Goal: Communication & Community: Participate in discussion

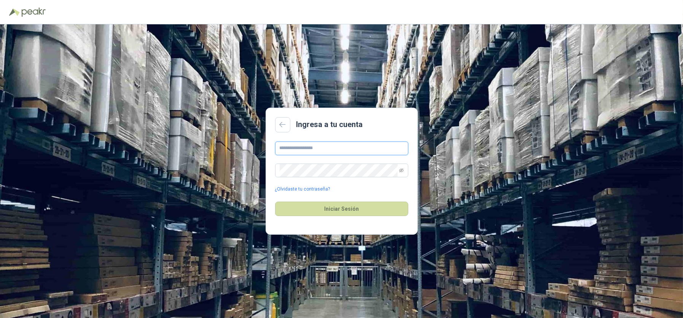
click at [322, 147] on input "text" at bounding box center [341, 149] width 133 height 14
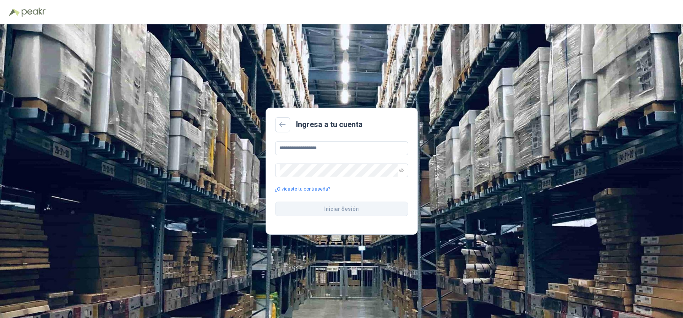
click at [355, 216] on div "Iniciar Sesión" at bounding box center [341, 209] width 133 height 33
drag, startPoint x: 356, startPoint y: 220, endPoint x: 354, endPoint y: 212, distance: 7.8
click at [354, 212] on button "Iniciar Sesión" at bounding box center [341, 209] width 133 height 14
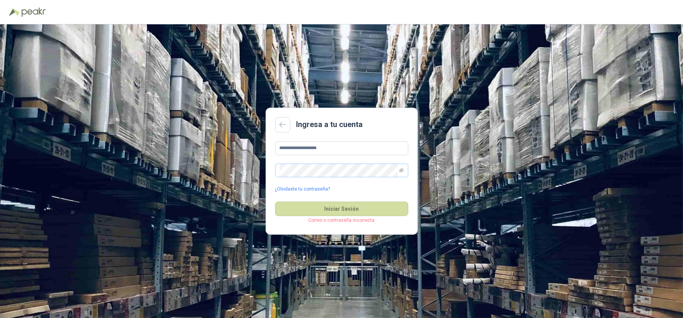
click at [400, 172] on span at bounding box center [401, 170] width 5 height 13
click at [401, 169] on icon "eye-invisible" at bounding box center [401, 170] width 5 height 5
click at [214, 150] on div "**********" at bounding box center [341, 171] width 683 height 294
click at [369, 215] on button "Iniciar Sesión" at bounding box center [341, 209] width 133 height 14
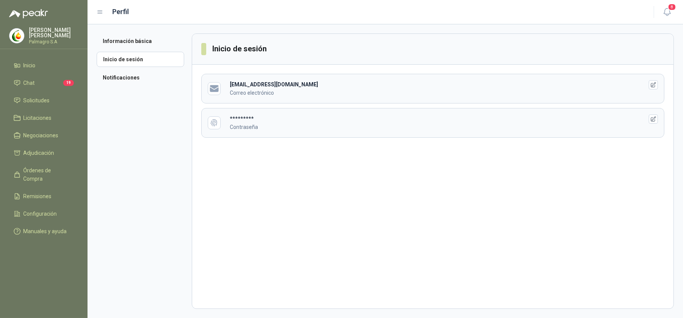
click at [258, 130] on p "Contraseña" at bounding box center [430, 127] width 401 height 8
drag, startPoint x: 652, startPoint y: 119, endPoint x: 634, endPoint y: 122, distance: 18.1
click at [650, 119] on icon "button" at bounding box center [653, 119] width 6 height 6
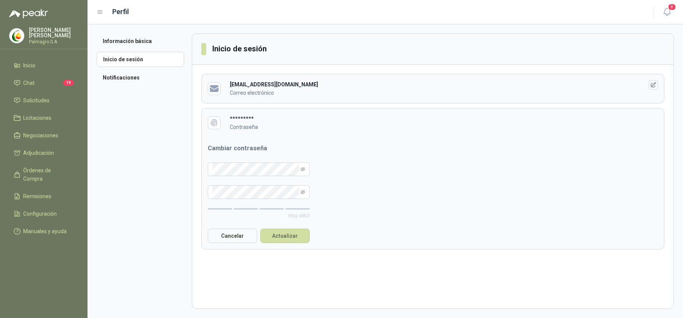
click at [260, 129] on p "Contraseña" at bounding box center [430, 127] width 401 height 8
click at [305, 169] on span at bounding box center [259, 169] width 102 height 14
click at [215, 236] on button "Cancelar" at bounding box center [232, 236] width 49 height 14
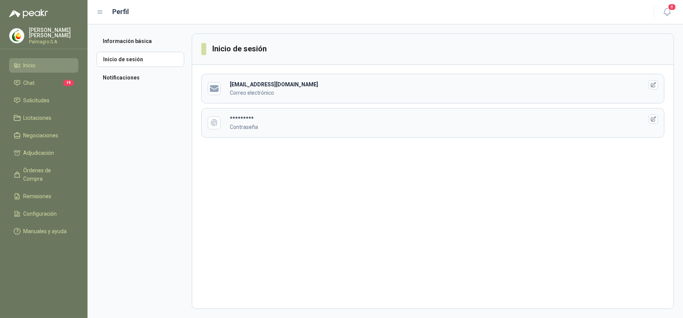
click at [24, 70] on link "Inicio" at bounding box center [43, 65] width 69 height 14
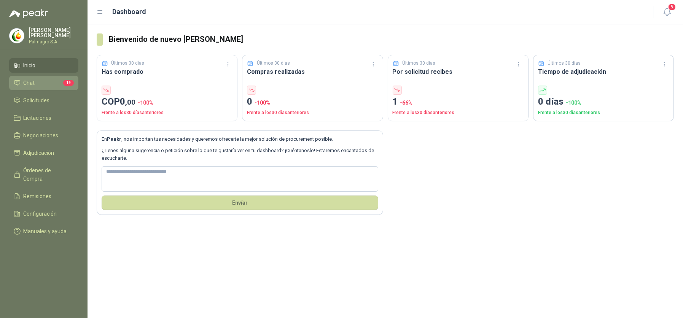
click at [46, 89] on link "Chat 19" at bounding box center [43, 83] width 69 height 14
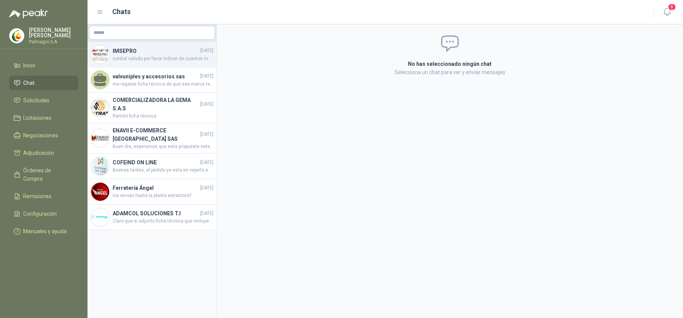
click at [118, 65] on div "IMSEPRO [DATE] cordial saludo por favor indicar de cuantos metros o de cuantos …" at bounding box center [152, 54] width 129 height 25
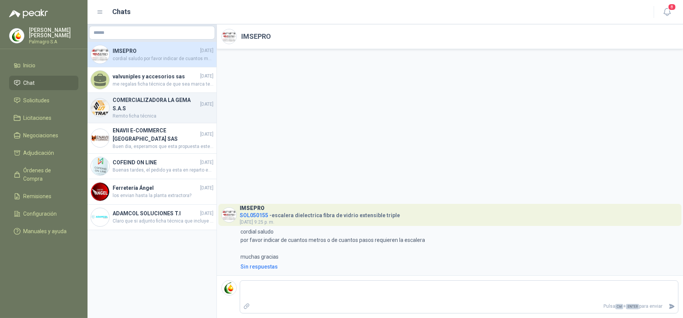
click at [143, 93] on div "COMERCIALIZADORA LA GEMA S.A.S [DATE] Remito ficha técnica" at bounding box center [152, 108] width 129 height 30
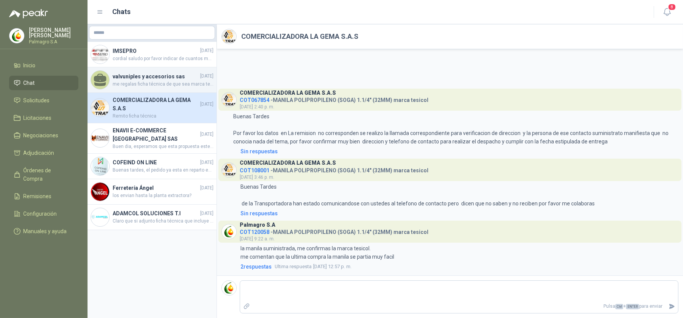
click at [142, 75] on h4 "valvuniples y accesorios sas" at bounding box center [156, 76] width 86 height 8
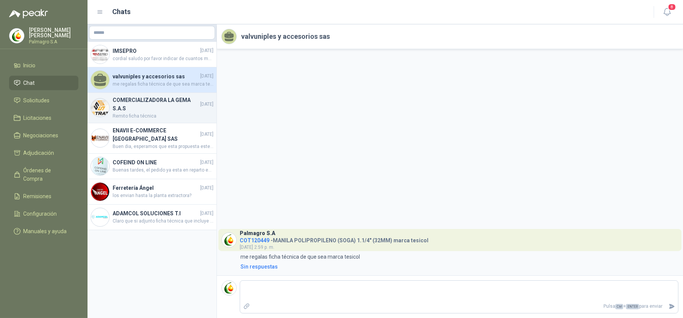
click at [135, 118] on span "Remito ficha técnica" at bounding box center [163, 116] width 101 height 7
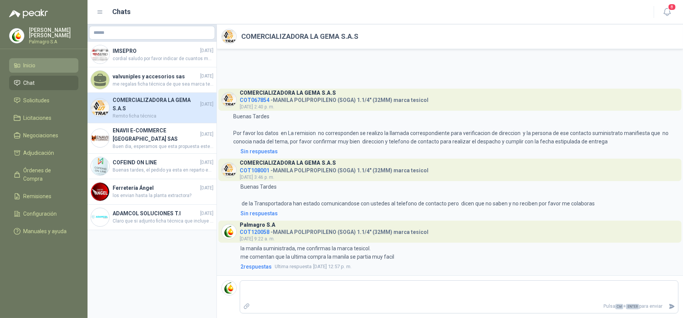
click at [32, 68] on span "Inicio" at bounding box center [30, 65] width 12 height 8
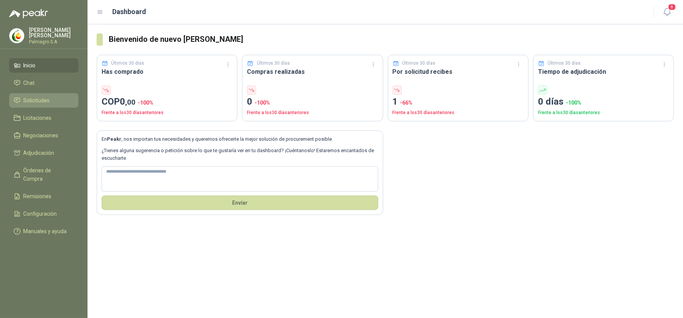
click at [36, 101] on span "Solicitudes" at bounding box center [37, 100] width 26 height 8
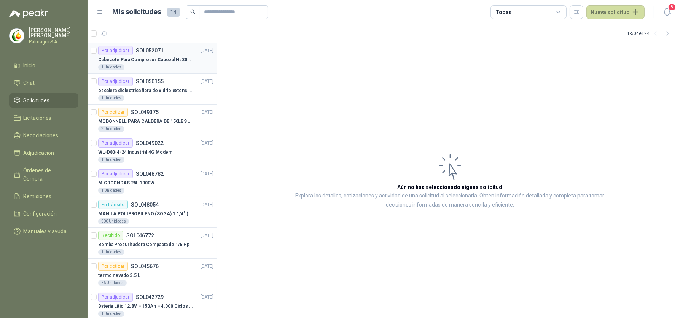
click at [140, 61] on p "Cabezote Para Compresor Cabezal Hs3065a Nuevo Marca 3hp" at bounding box center [145, 59] width 95 height 7
